Goal: Purchase product/service

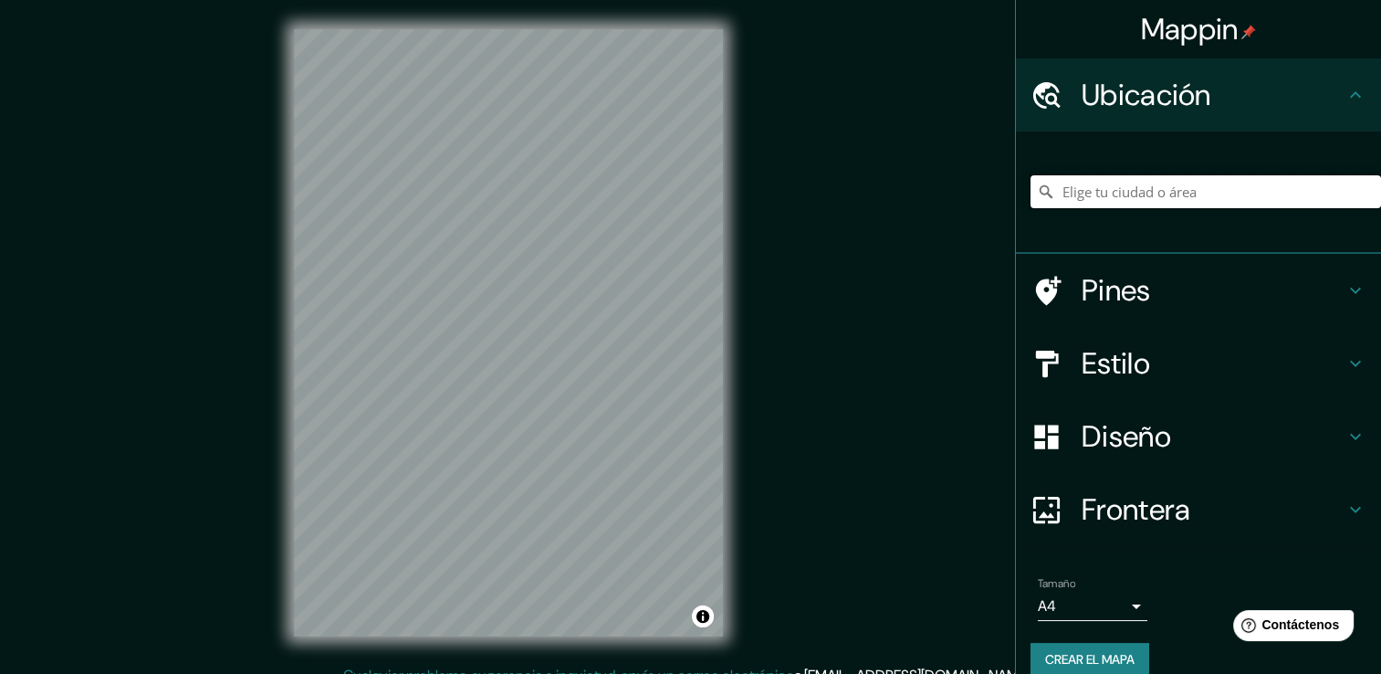
click at [1104, 204] on input "Elige tu ciudad o área" at bounding box center [1206, 191] width 351 height 33
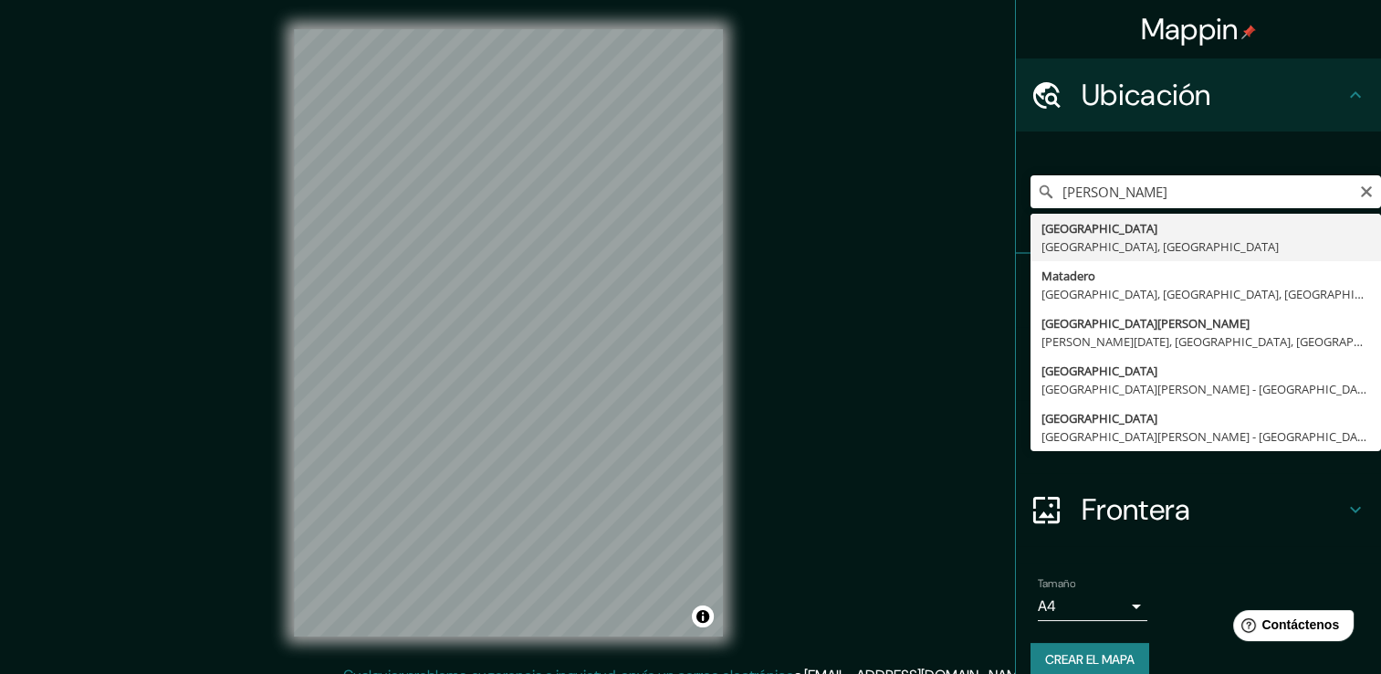
type input "[GEOGRAPHIC_DATA], [GEOGRAPHIC_DATA], [GEOGRAPHIC_DATA]"
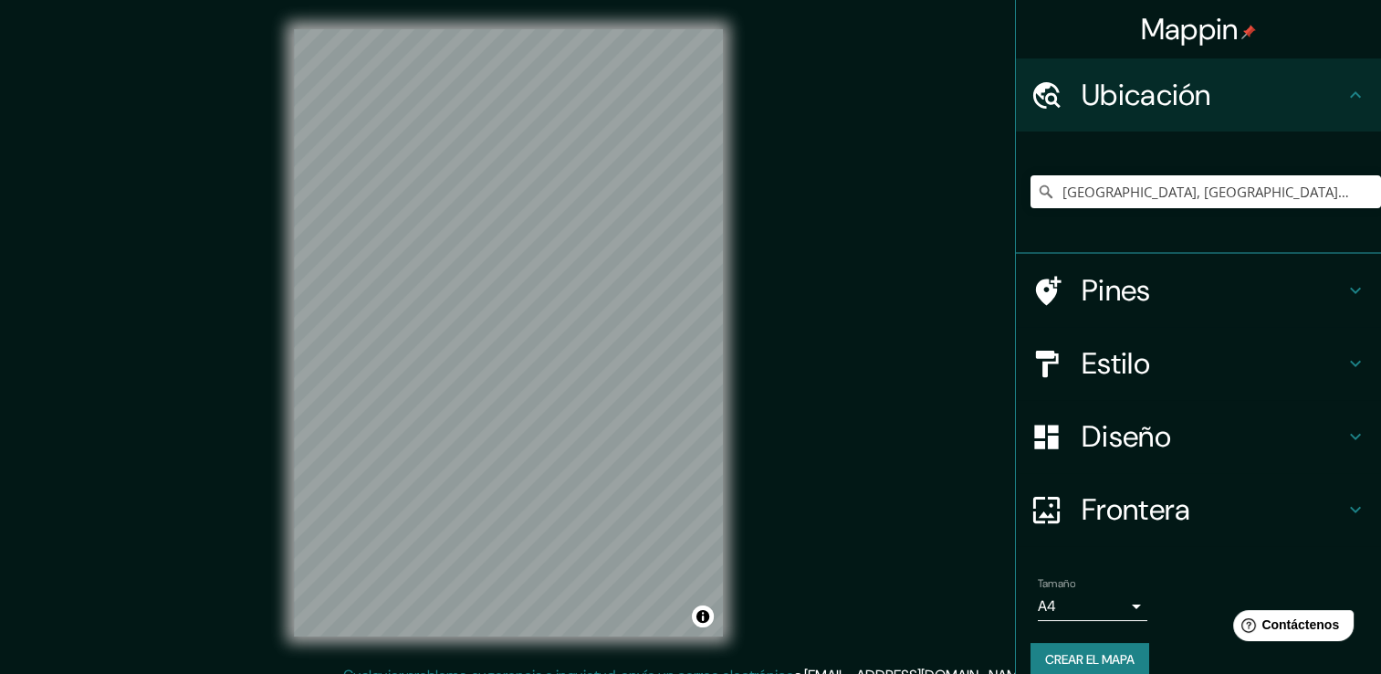
click at [1132, 428] on h4 "Diseño" at bounding box center [1213, 436] width 263 height 37
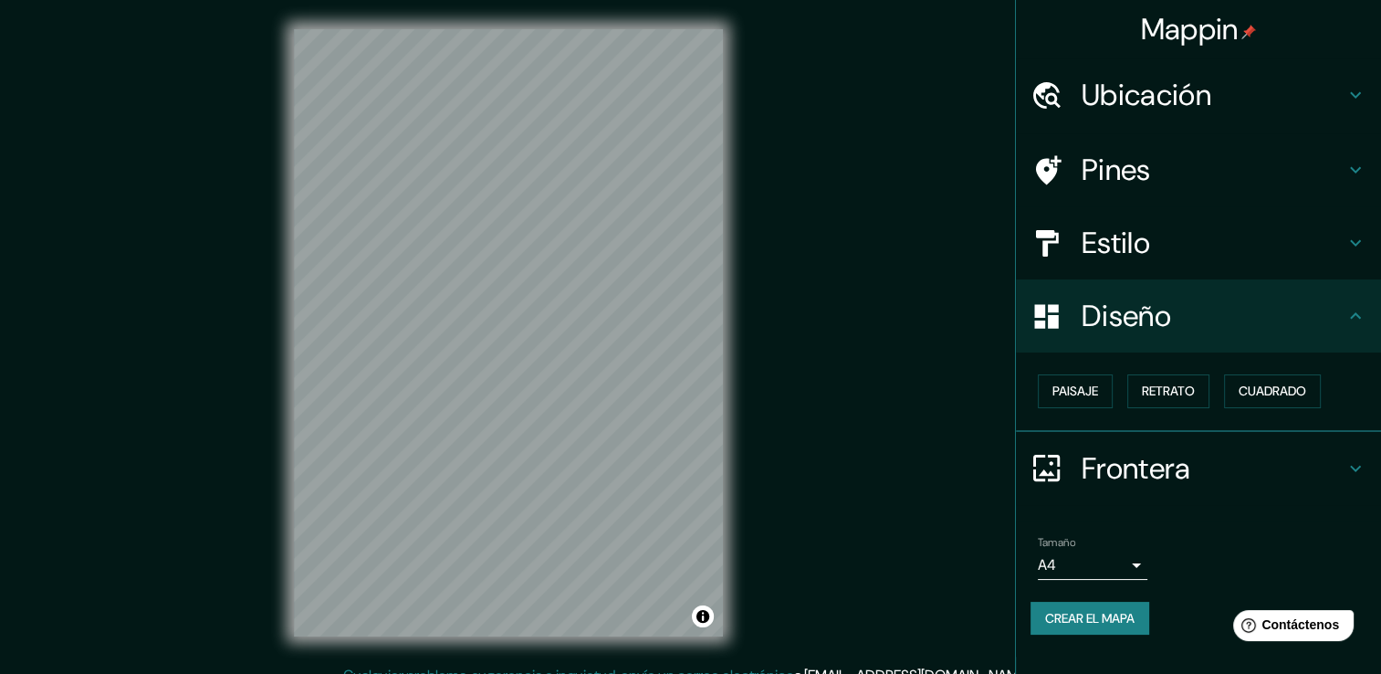
click at [1142, 231] on h4 "Estilo" at bounding box center [1213, 243] width 263 height 37
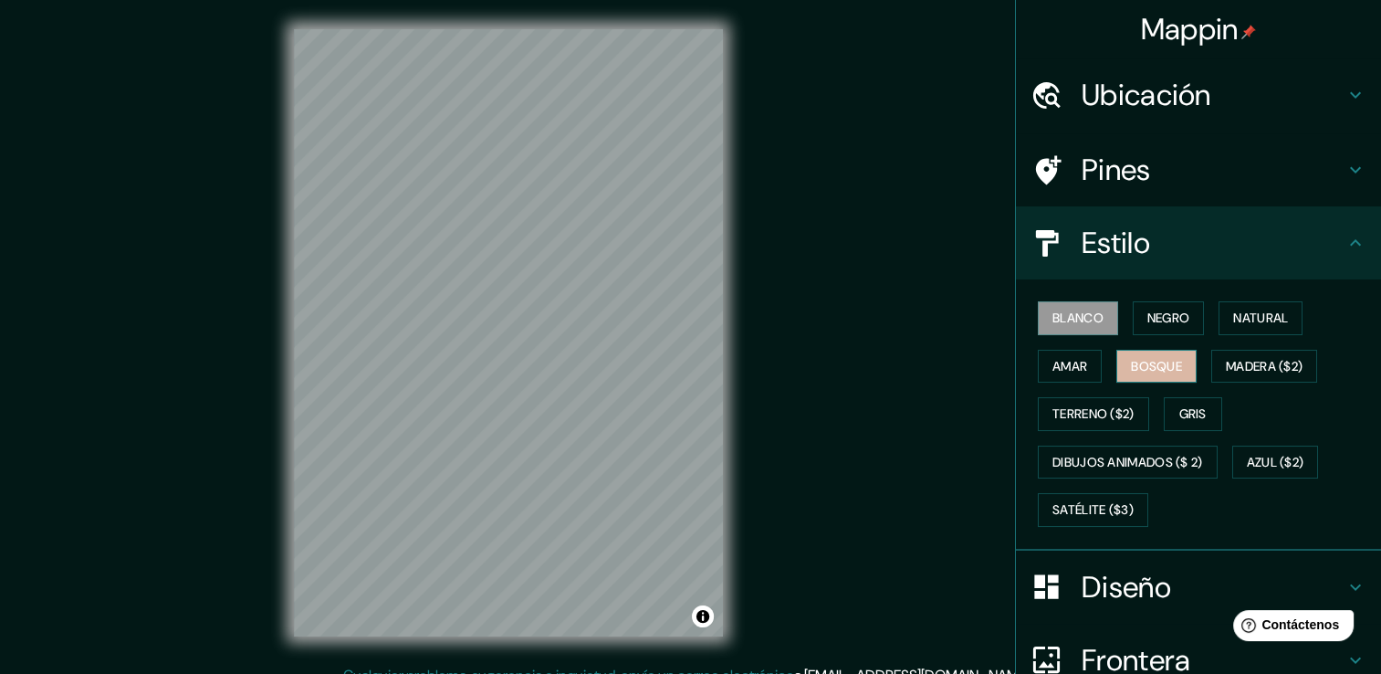
click at [1131, 356] on font "Bosque" at bounding box center [1156, 366] width 51 height 23
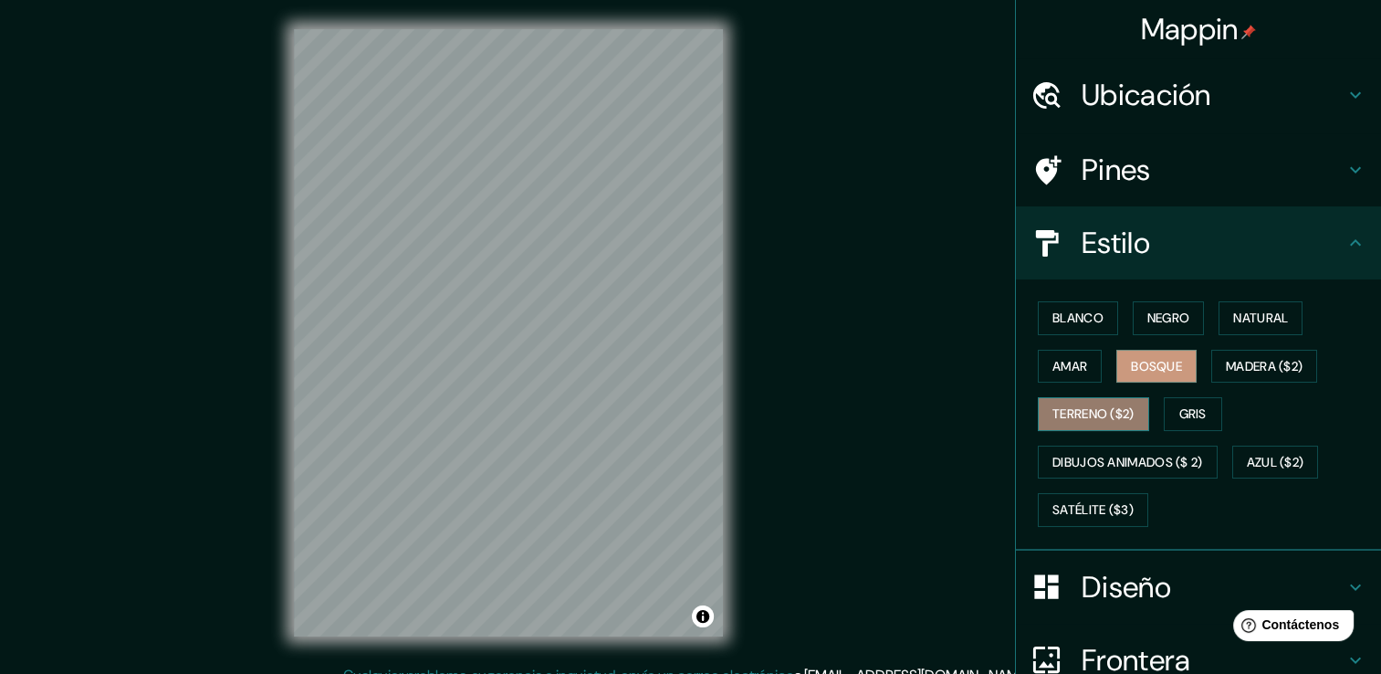
click at [1080, 404] on font "Terreno ($2)" at bounding box center [1094, 414] width 82 height 23
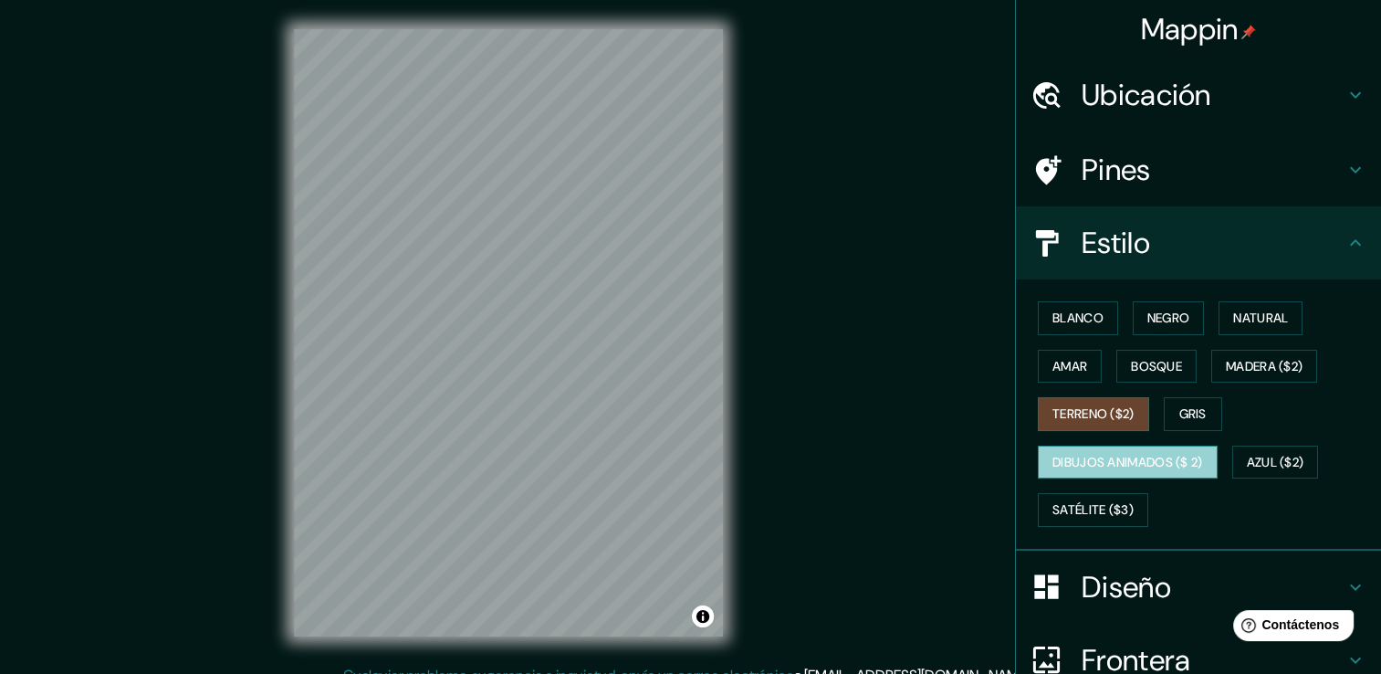
click at [1081, 446] on button "Dibujos animados ($ 2)" at bounding box center [1128, 463] width 180 height 34
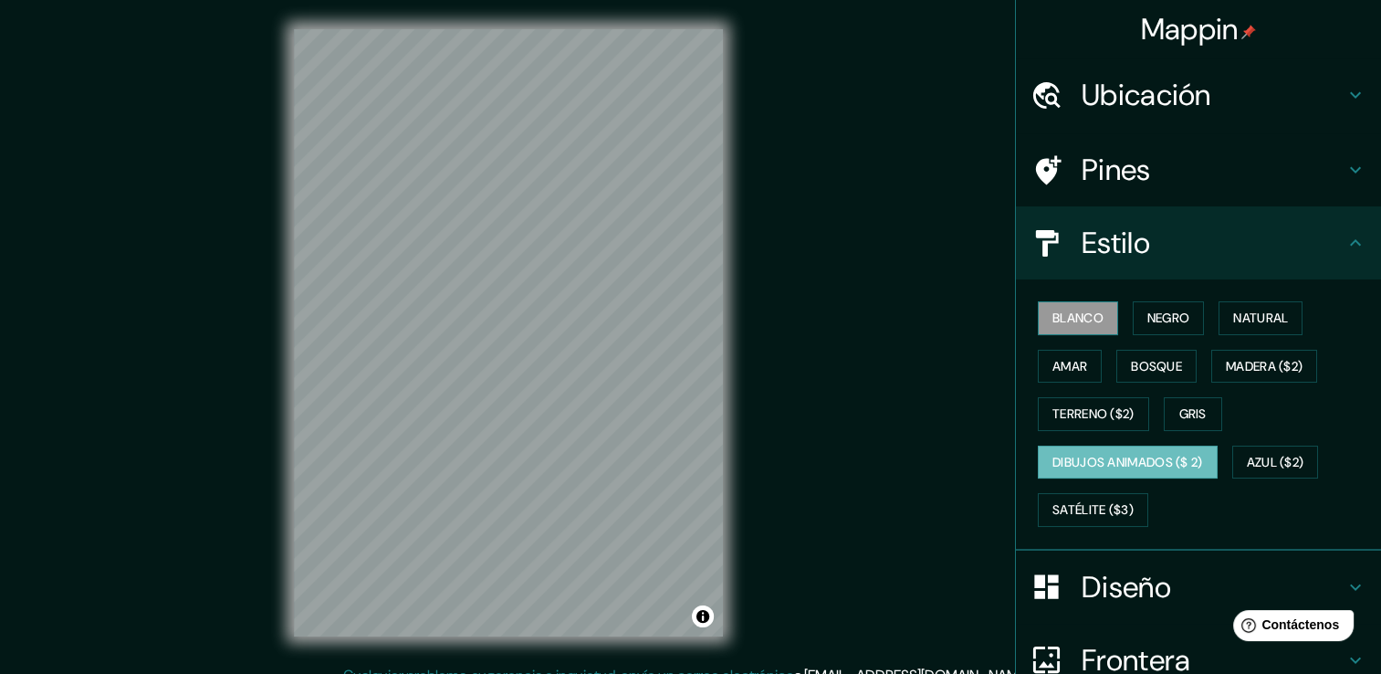
click at [1070, 332] on button "Blanco" at bounding box center [1078, 318] width 80 height 34
click at [670, 268] on div at bounding box center [667, 264] width 15 height 15
